Goal: Task Accomplishment & Management: Manage account settings

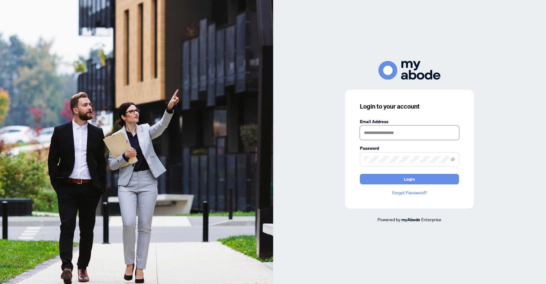
click at [387, 132] on input "text" at bounding box center [409, 133] width 99 height 14
type input "**********"
click at [360, 174] on button "Login" at bounding box center [409, 179] width 99 height 11
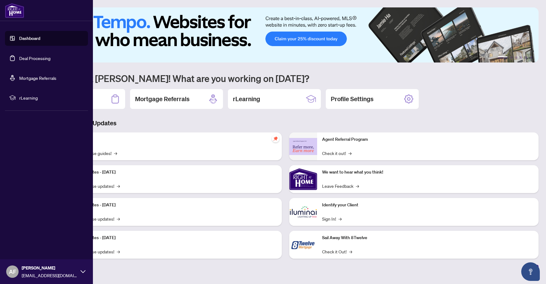
click at [28, 56] on link "Deal Processing" at bounding box center [34, 58] width 31 height 6
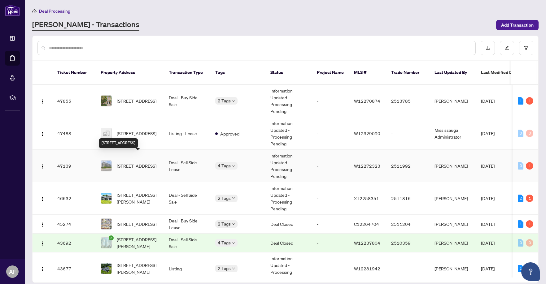
click at [140, 163] on span "[STREET_ADDRESS]" at bounding box center [137, 166] width 40 height 7
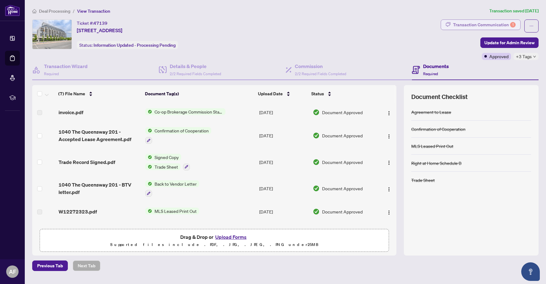
click at [492, 24] on div "Transaction Communication 1" at bounding box center [484, 25] width 63 height 10
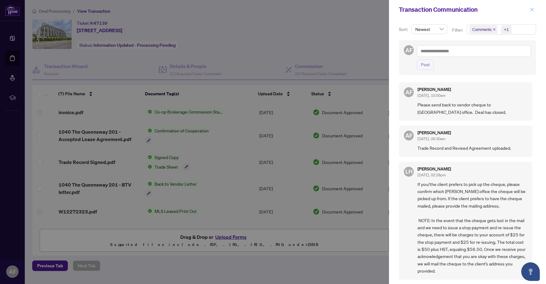
click at [533, 7] on span "button" at bounding box center [532, 10] width 4 height 10
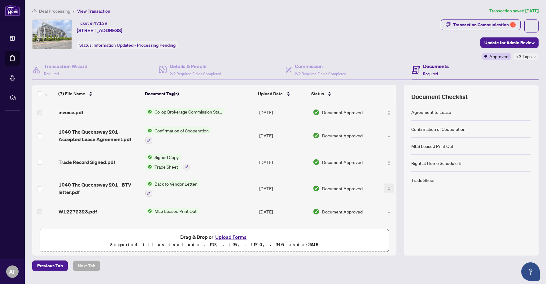
drag, startPoint x: 396, startPoint y: 140, endPoint x: 388, endPoint y: 188, distance: 48.3
click at [388, 188] on div "invoice.pdf Co-op Brokerage Commission Statement Aug/19/2025 Document Approved …" at bounding box center [214, 165] width 364 height 124
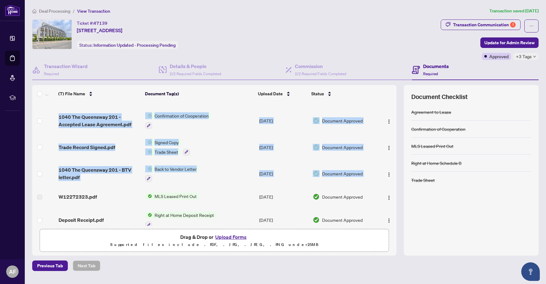
scroll to position [50, 0]
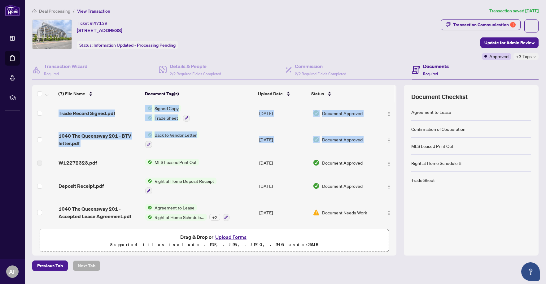
click at [33, 221] on td at bounding box center [44, 213] width 24 height 27
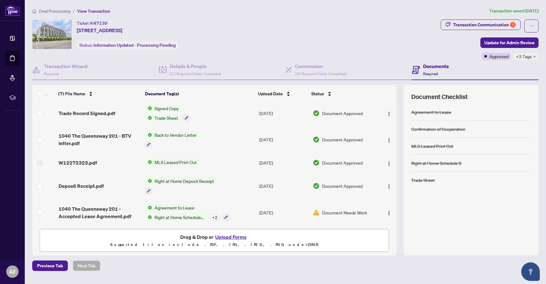
scroll to position [0, 0]
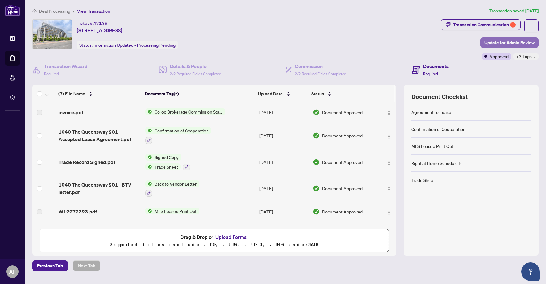
click at [514, 43] on span "Update for Admin Review" at bounding box center [510, 43] width 50 height 10
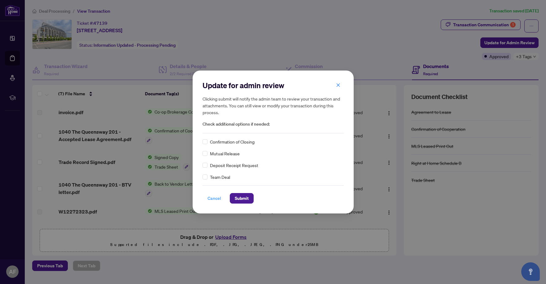
click at [215, 200] on span "Cancel" at bounding box center [215, 199] width 14 height 10
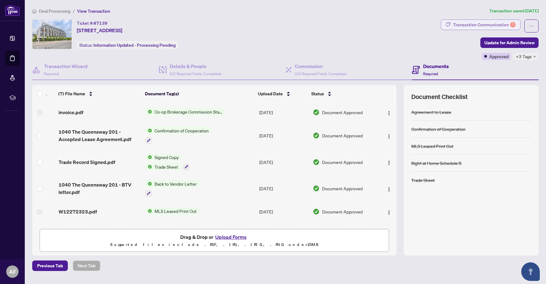
click at [492, 27] on div "Transaction Communication 1" at bounding box center [484, 25] width 63 height 10
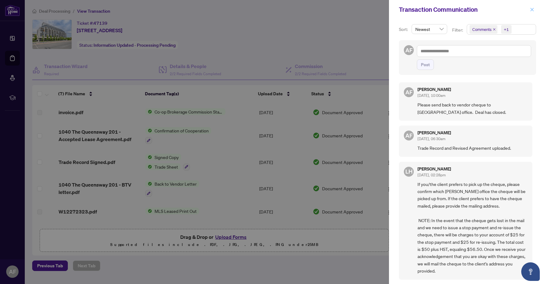
click at [531, 10] on icon "close" at bounding box center [532, 9] width 4 height 4
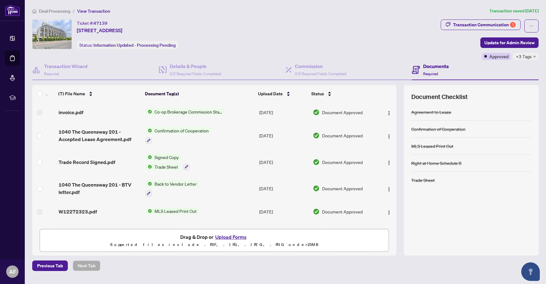
click at [30, 139] on div "Ticket #: 47139 201-1040 The Queensway, Toronto, Ontario M8Z 0A7, Canada Status…" at bounding box center [286, 138] width 512 height 236
click at [57, 36] on img at bounding box center [52, 34] width 39 height 29
